Goal: Task Accomplishment & Management: Use online tool/utility

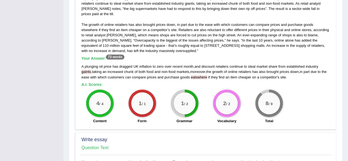
scroll to position [331, 0]
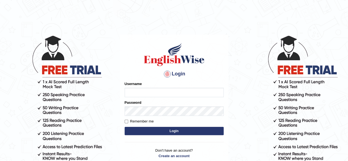
type input "riad83"
click at [170, 130] on button "Login" at bounding box center [174, 131] width 99 height 8
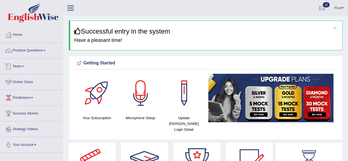
click at [25, 64] on link "Tests" at bounding box center [31, 66] width 63 height 14
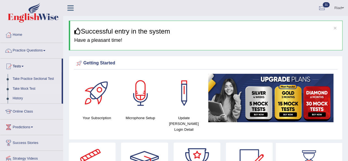
click at [29, 88] on link "Take Mock Test" at bounding box center [35, 89] width 51 height 10
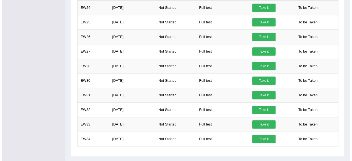
scroll to position [276, 0]
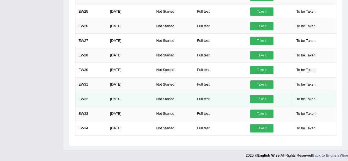
click at [257, 95] on link "Take it" at bounding box center [261, 99] width 23 height 8
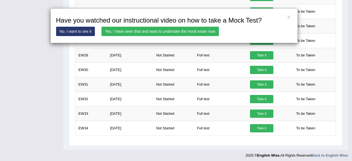
click at [196, 31] on link "Yes, I have seen that and want to undertake the mock exam now" at bounding box center [159, 31] width 117 height 9
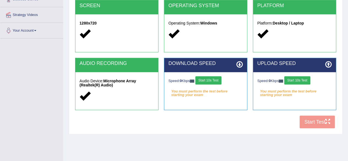
scroll to position [115, 0]
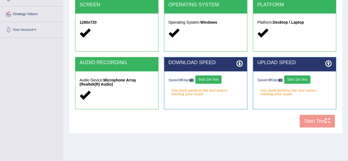
click at [216, 79] on button "Start 10s Test" at bounding box center [208, 79] width 26 height 8
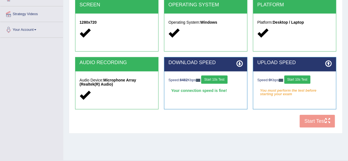
click at [296, 78] on button "Start 10s Test" at bounding box center [297, 79] width 26 height 8
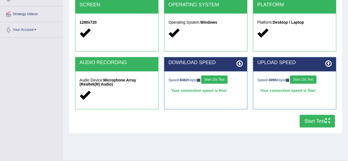
click at [311, 120] on button "Start Test" at bounding box center [316, 121] width 35 height 13
